Goal: Ask a question

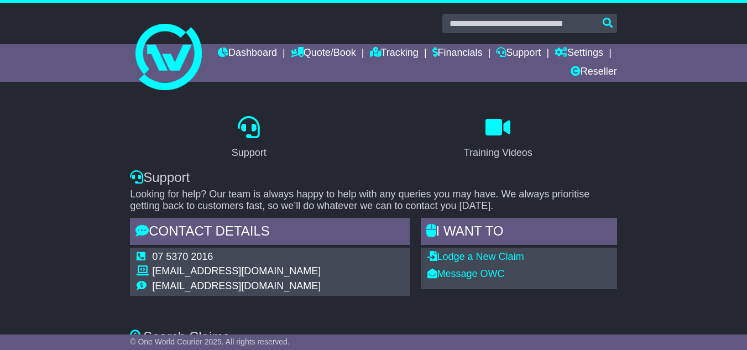
click at [46, 148] on div "Support Training Videos Support Looking for help? Our team is always happy to h…" at bounding box center [373, 209] width 747 height 217
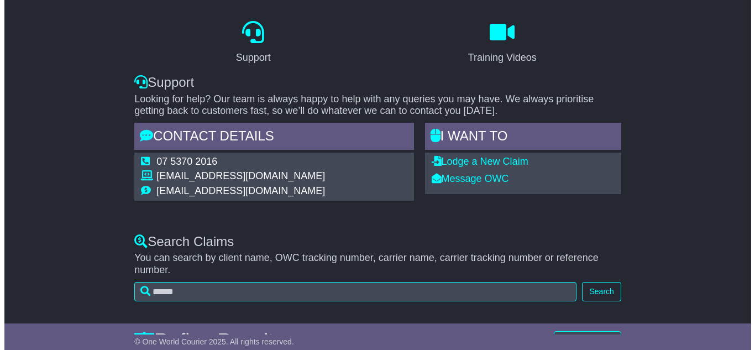
scroll to position [97, 0]
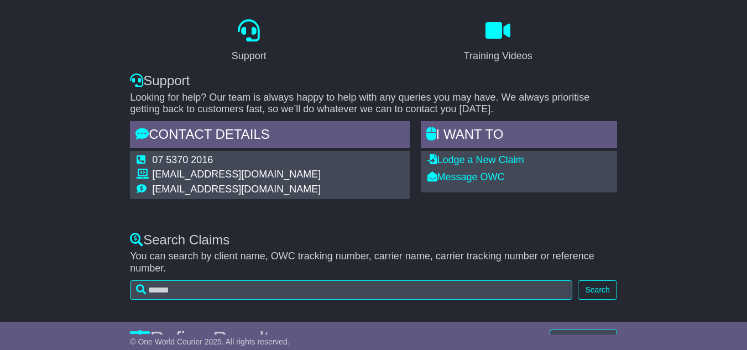
drag, startPoint x: 300, startPoint y: 174, endPoint x: 153, endPoint y: 172, distance: 147.6
click at [153, 172] on td "[EMAIL_ADDRESS][DOMAIN_NAME]" at bounding box center [236, 176] width 169 height 15
copy td "[EMAIL_ADDRESS][DOMAIN_NAME]"
click at [473, 171] on link "Message OWC" at bounding box center [465, 176] width 77 height 11
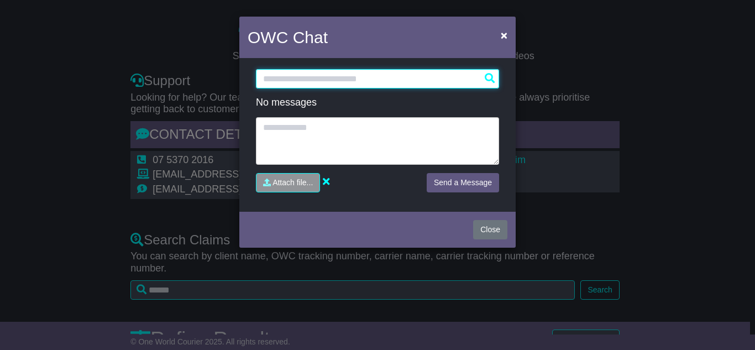
click at [319, 78] on input "text" at bounding box center [377, 78] width 243 height 19
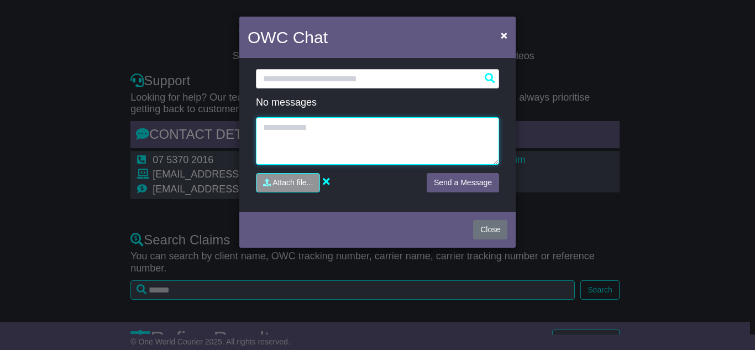
click at [296, 140] on textarea at bounding box center [377, 141] width 243 height 48
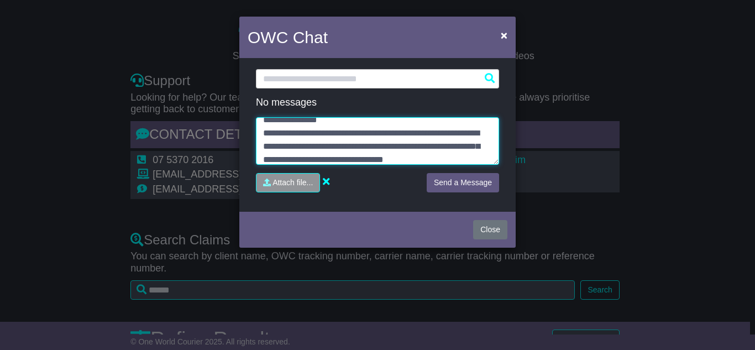
scroll to position [21, 0]
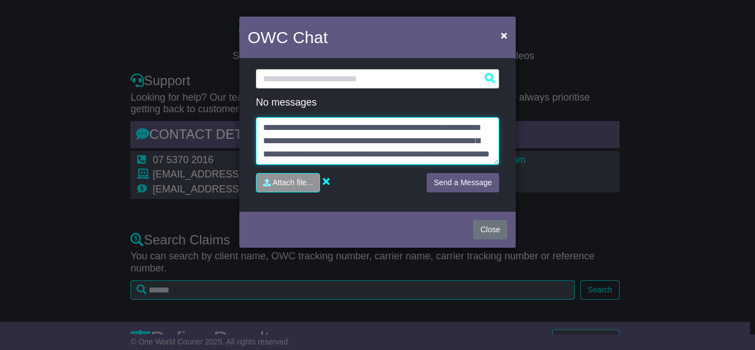
click at [390, 160] on textarea "**********" at bounding box center [377, 141] width 243 height 48
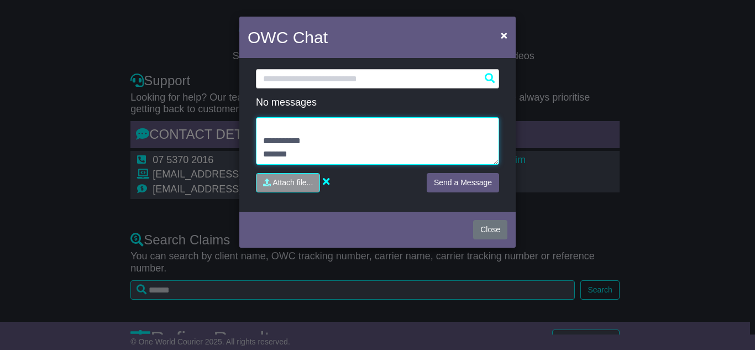
scroll to position [137, 0]
type textarea "**********"
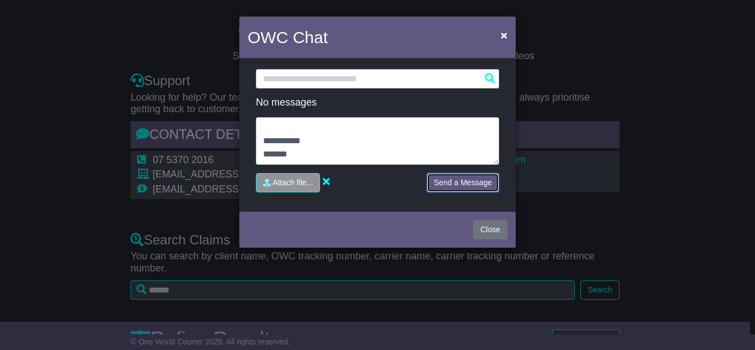
click at [468, 188] on button "Send a Message" at bounding box center [463, 182] width 72 height 19
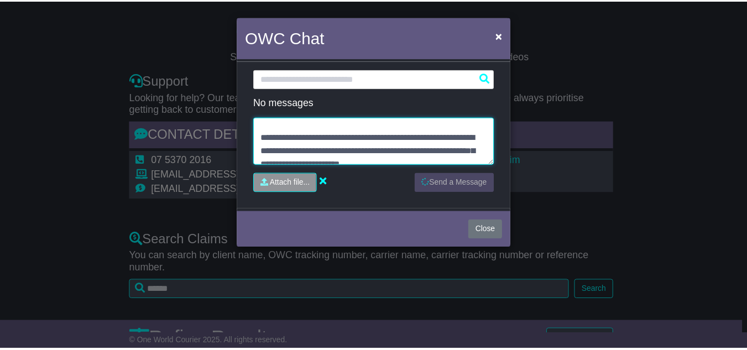
scroll to position [0, 0]
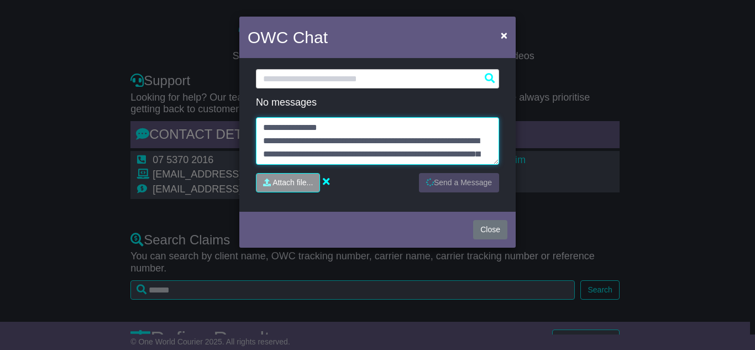
drag, startPoint x: 297, startPoint y: 160, endPoint x: 250, endPoint y: 112, distance: 67.6
click at [250, 112] on div "**********" at bounding box center [378, 135] width 260 height 132
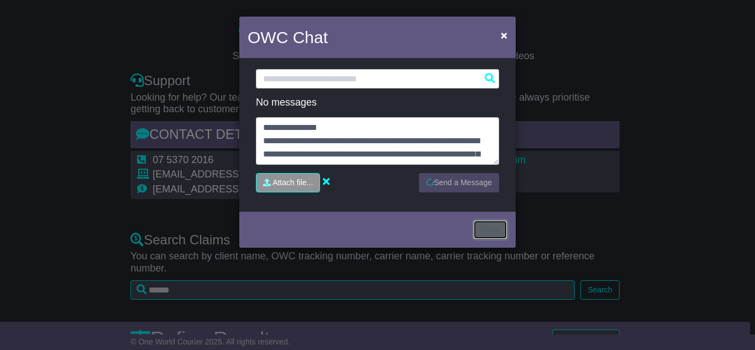
click at [496, 233] on button "Close" at bounding box center [490, 229] width 34 height 19
